Goal: Complete application form

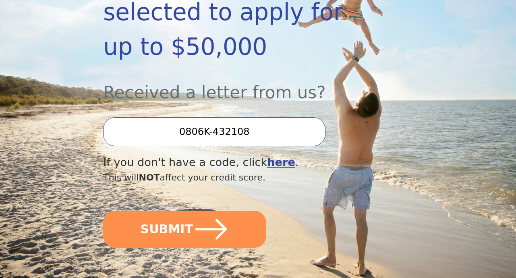
scroll to position [201, 0]
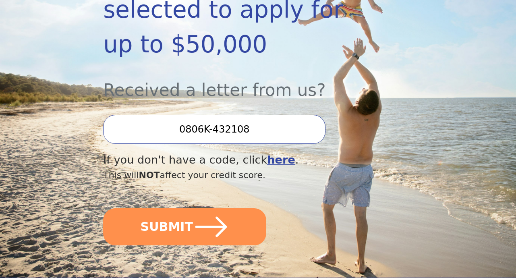
click at [193, 209] on icon "submit" at bounding box center [211, 227] width 36 height 36
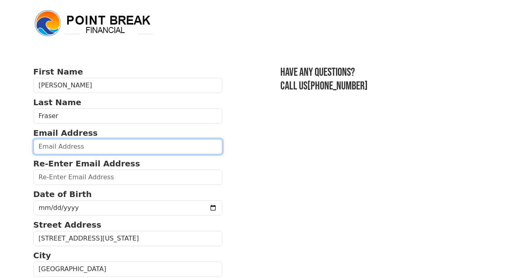
click at [190, 152] on input "email" at bounding box center [127, 146] width 189 height 15
type input "ckfraser1974@gmail.com"
type input "(402) 860-4610"
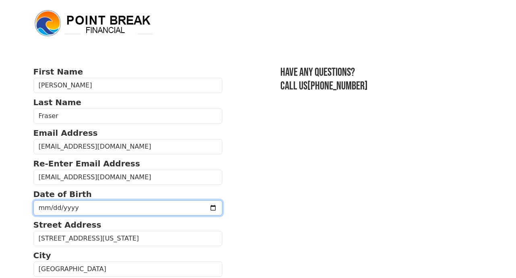
click at [115, 207] on input "date" at bounding box center [127, 207] width 189 height 15
type input "1974-05-24"
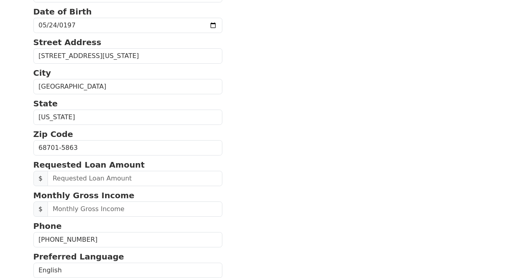
scroll to position [201, 0]
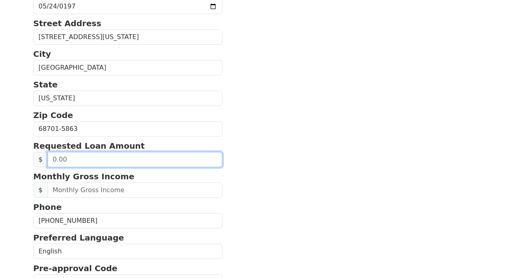
click at [90, 159] on input "text" at bounding box center [135, 159] width 175 height 15
click at [54, 159] on input "text" at bounding box center [135, 159] width 175 height 15
type input "15,000.00"
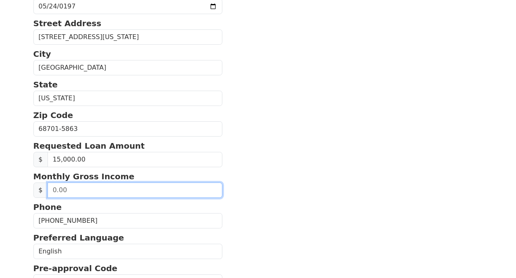
click at [156, 195] on input "text" at bounding box center [135, 189] width 175 height 15
type input "5,400.00"
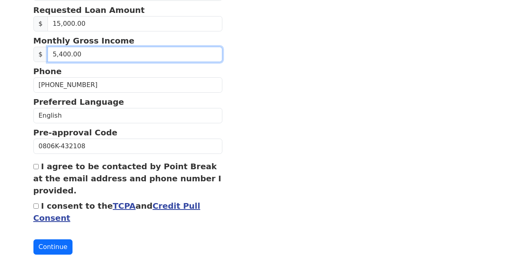
scroll to position [338, 0]
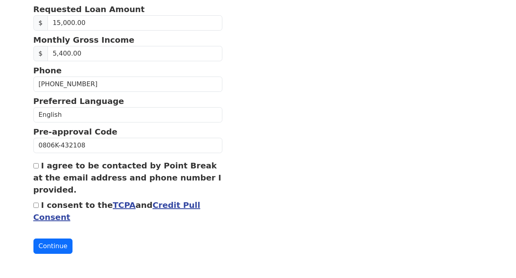
click at [37, 167] on input "I agree to be contacted by Point Break at the email address and phone number I …" at bounding box center [35, 165] width 5 height 5
checkbox input "true"
click at [36, 205] on input "I consent to the TCPA and Credit Pull Consent" at bounding box center [35, 205] width 5 height 5
checkbox input "true"
click at [47, 246] on button "Continue" at bounding box center [52, 245] width 39 height 15
